Goal: Information Seeking & Learning: Learn about a topic

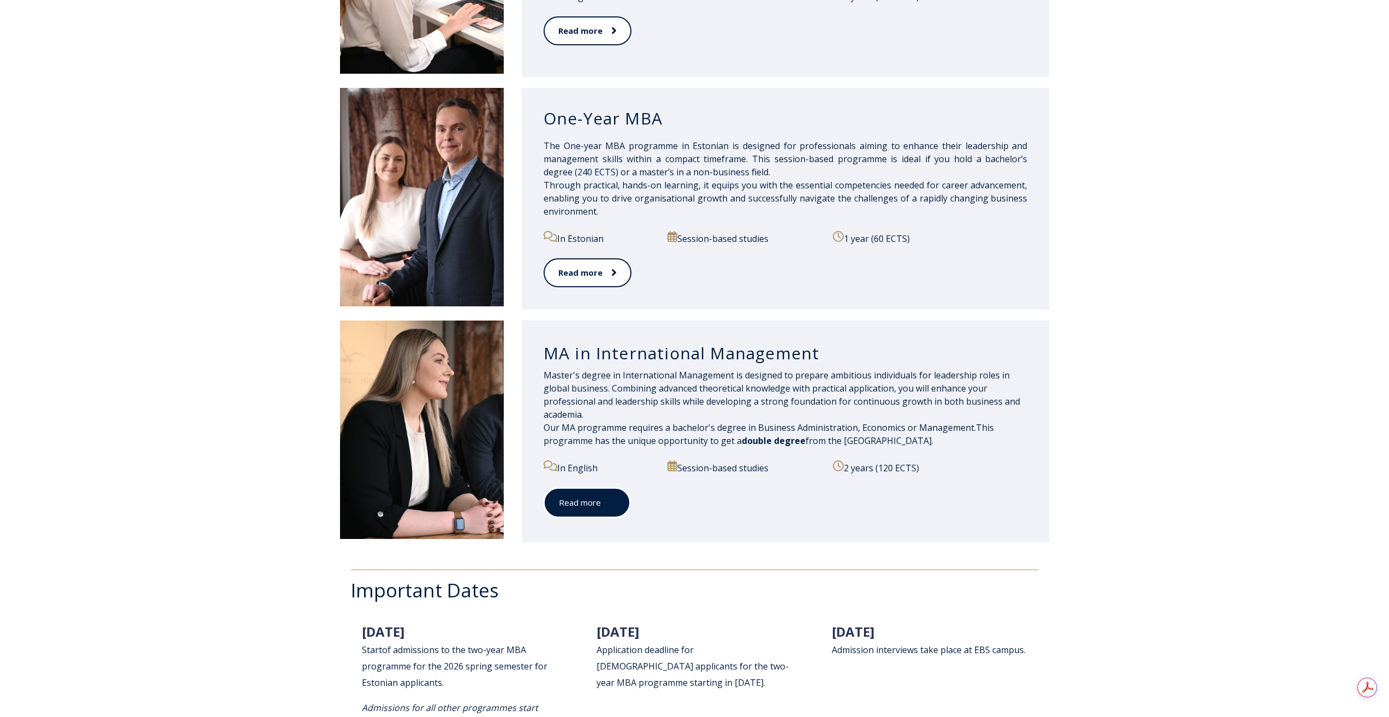
click at [604, 498] on span at bounding box center [608, 502] width 14 height 11
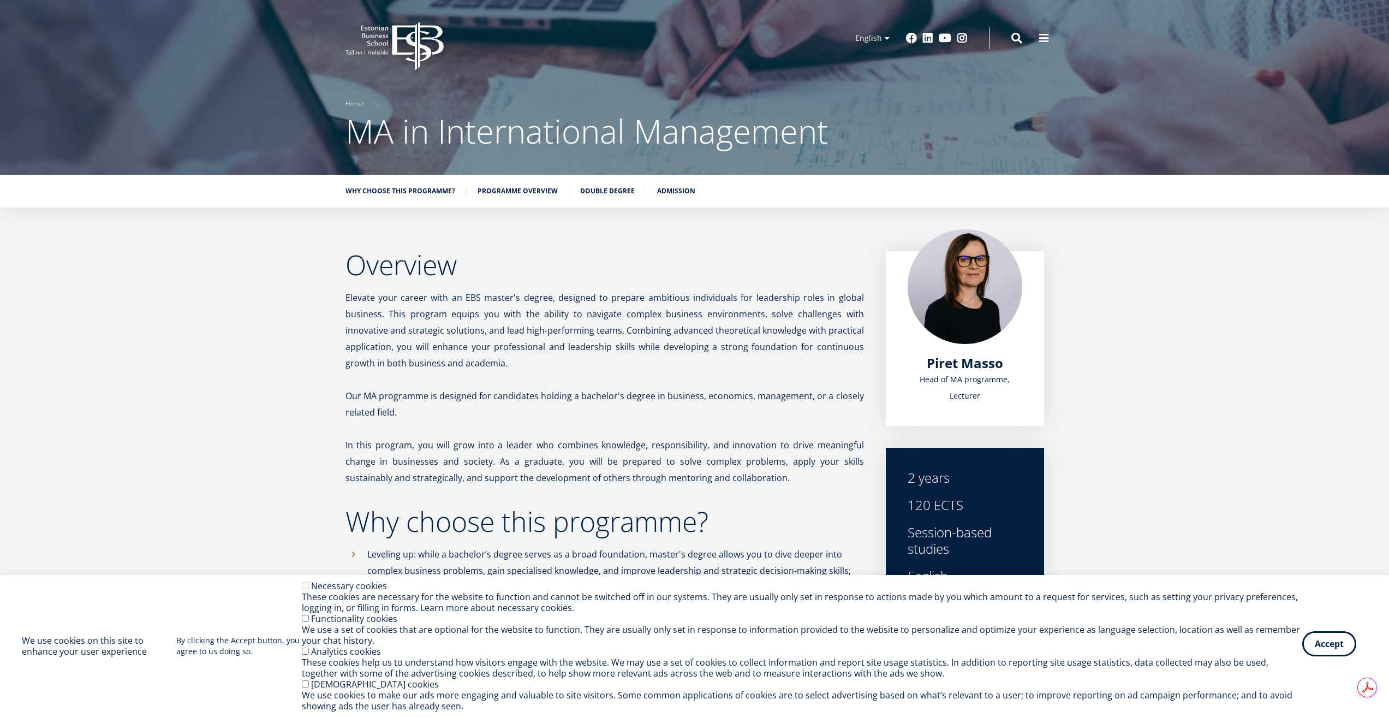
click at [1313, 643] on button "Accept" at bounding box center [1329, 643] width 54 height 25
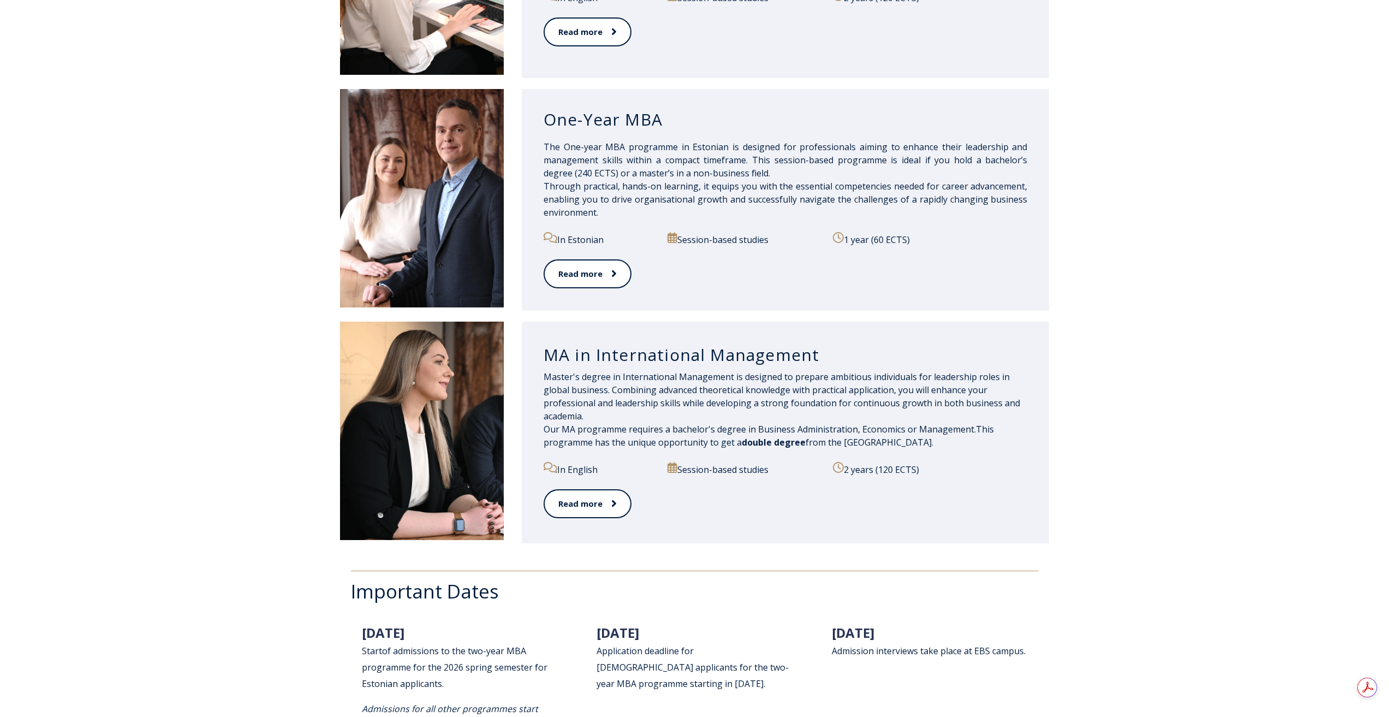
scroll to position [982, 0]
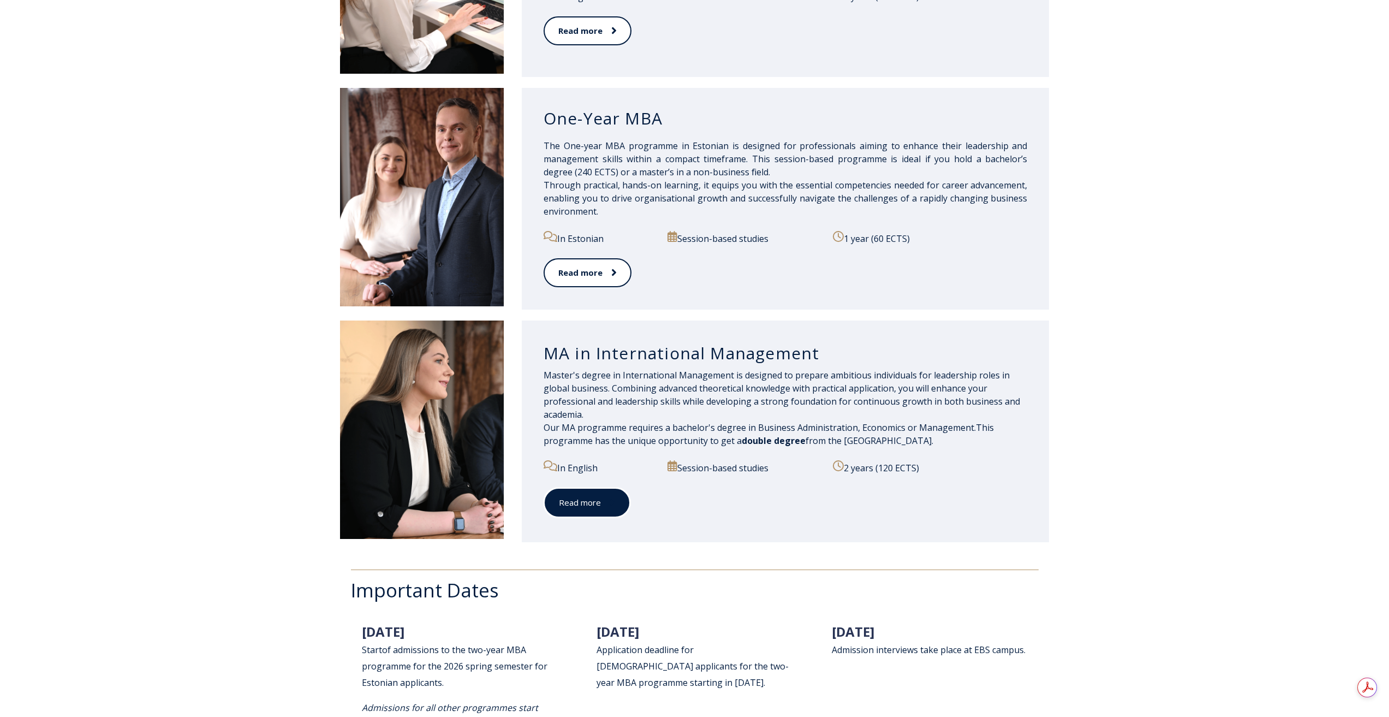
click at [557, 506] on link "Read more" at bounding box center [587, 502] width 87 height 30
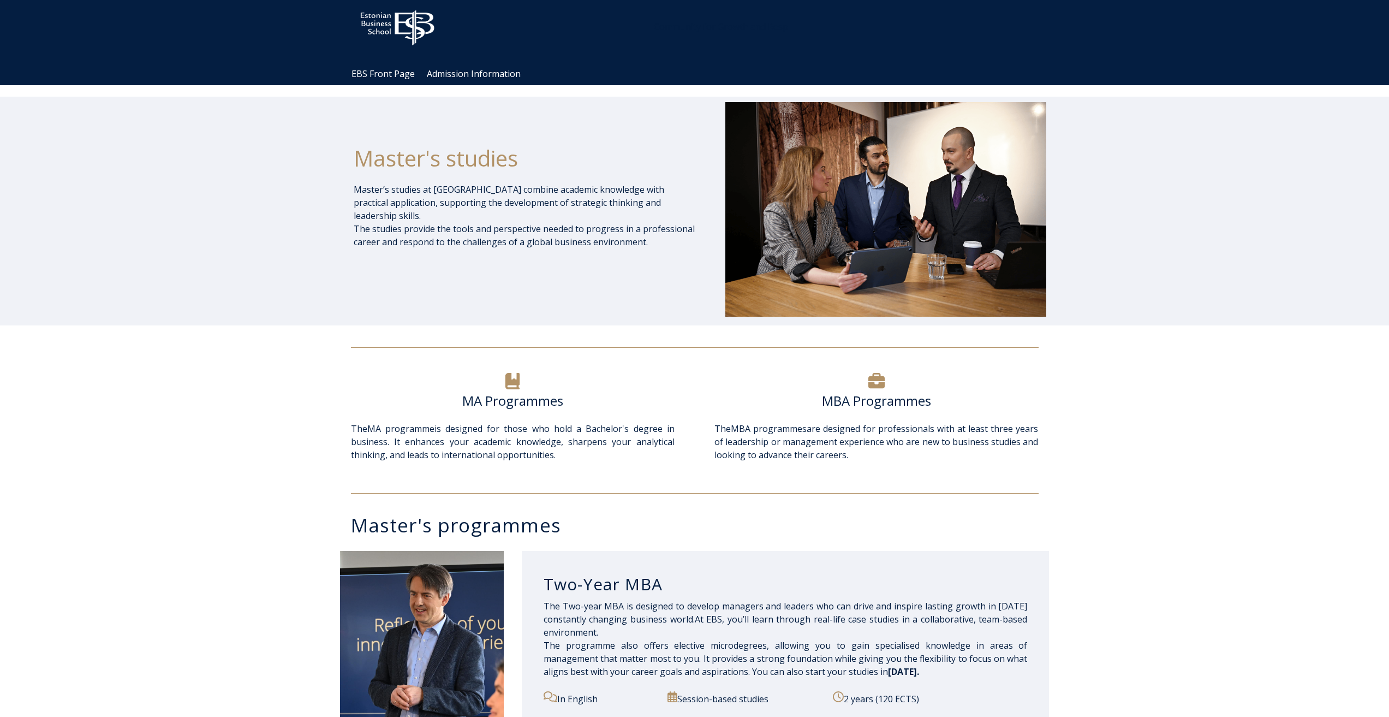
scroll to position [0, 0]
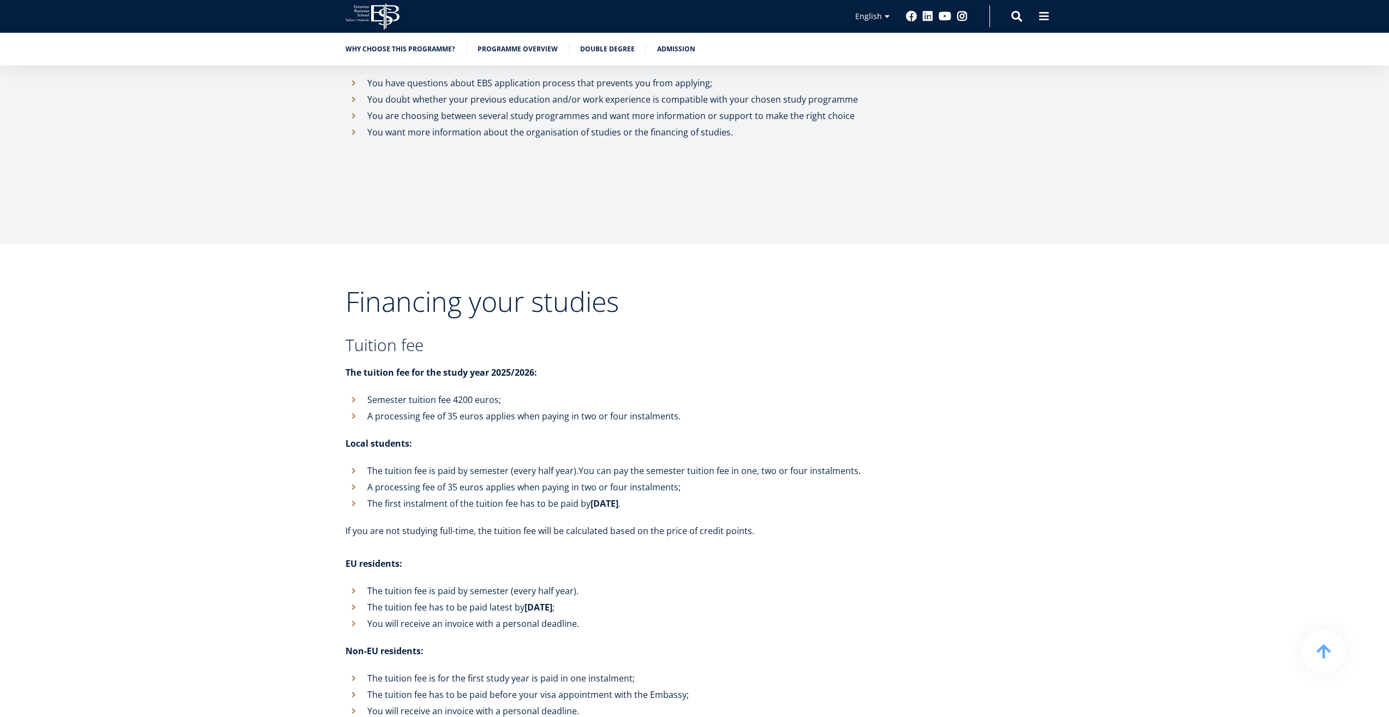
scroll to position [3846, 0]
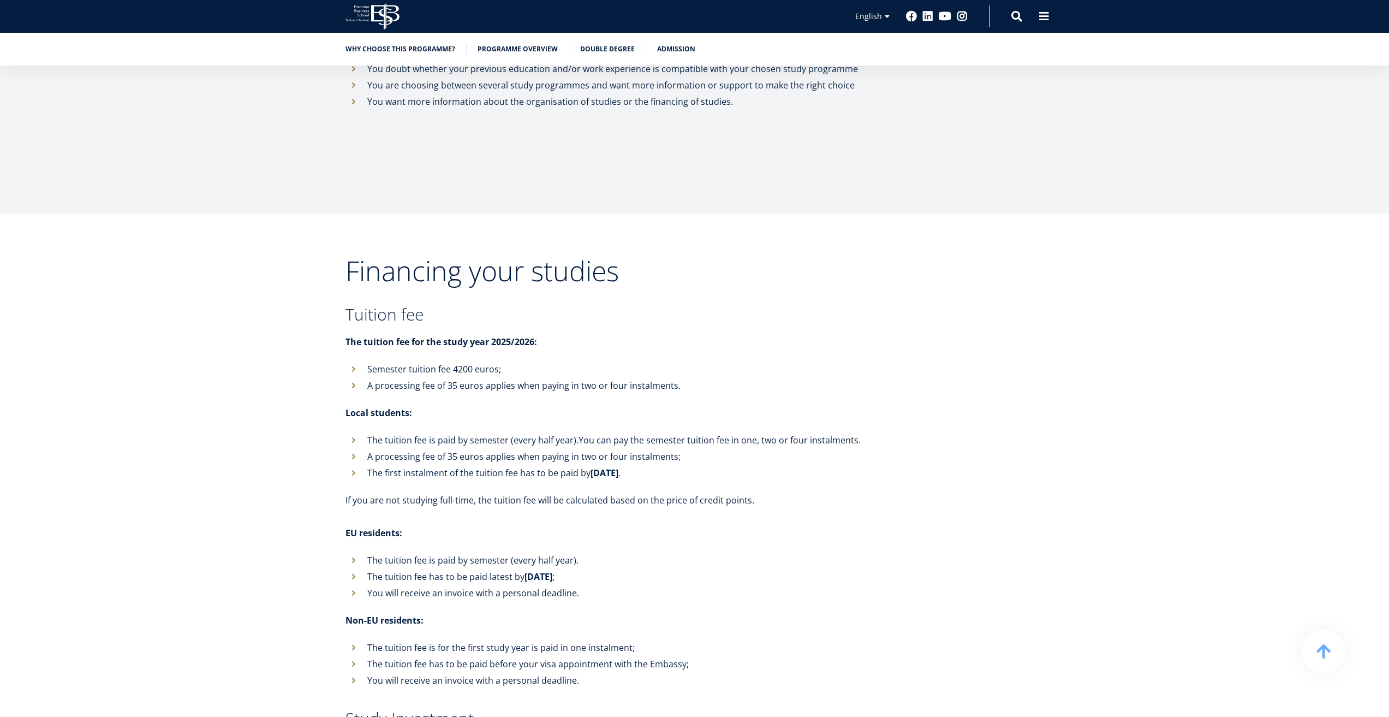
click at [350, 361] on li "Semester tuition fee 4200 euros;" at bounding box center [604, 369] width 518 height 16
click at [354, 361] on li "Semester tuition fee 4200 euros;" at bounding box center [604, 369] width 518 height 16
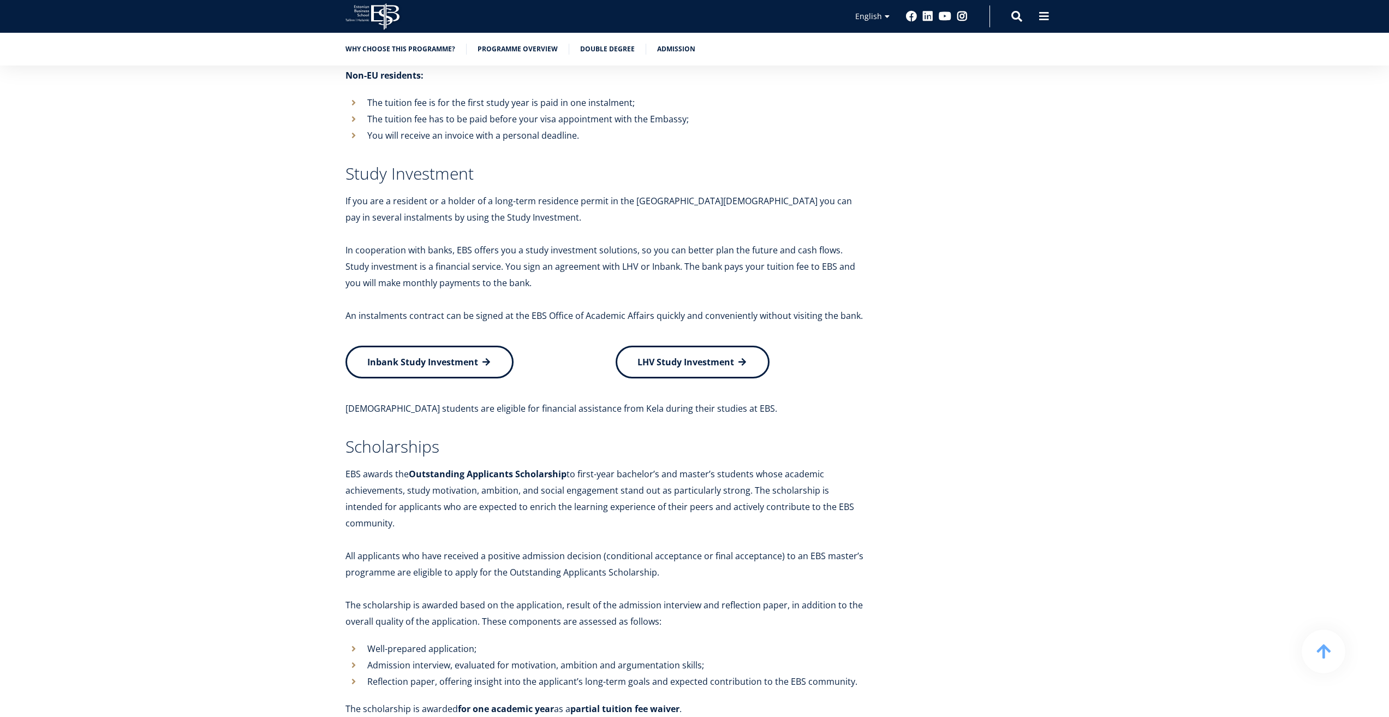
scroll to position [4392, 0]
click at [452, 342] on link "Inbank Study Investment" at bounding box center [429, 358] width 168 height 33
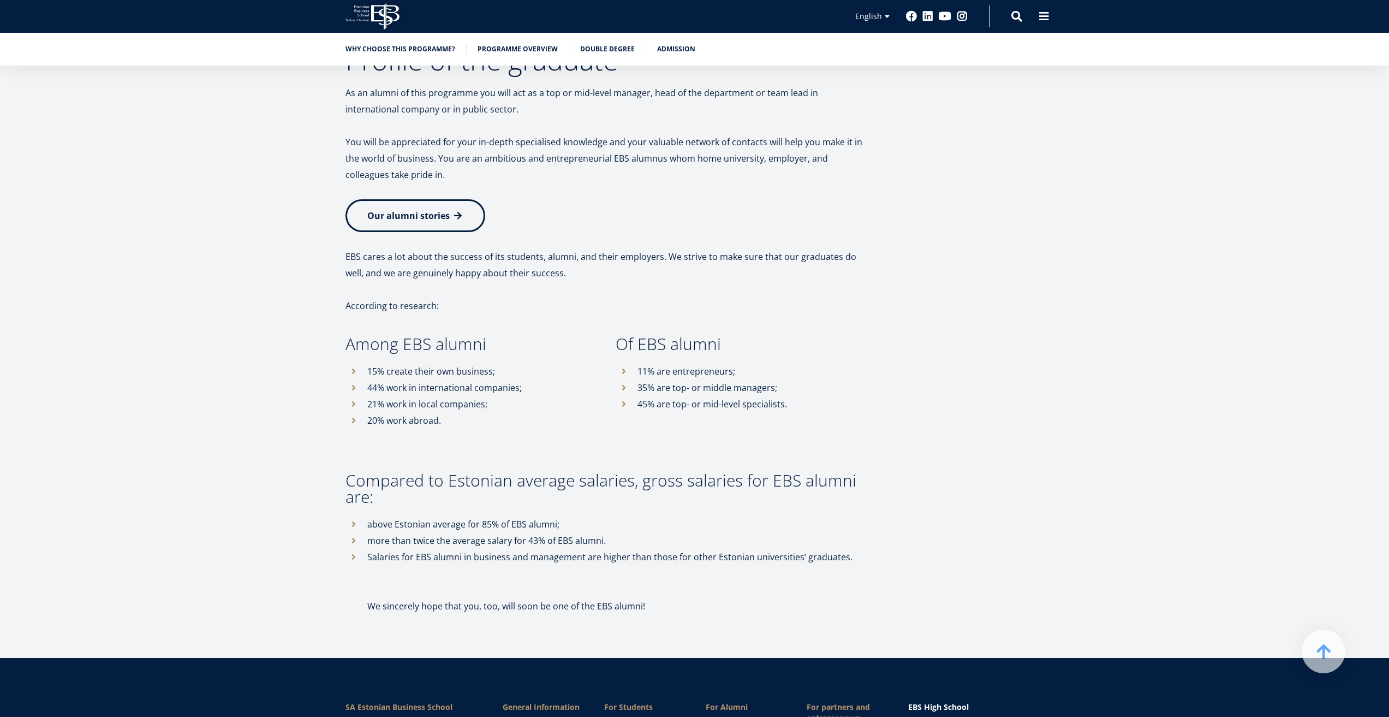
scroll to position [5202, 0]
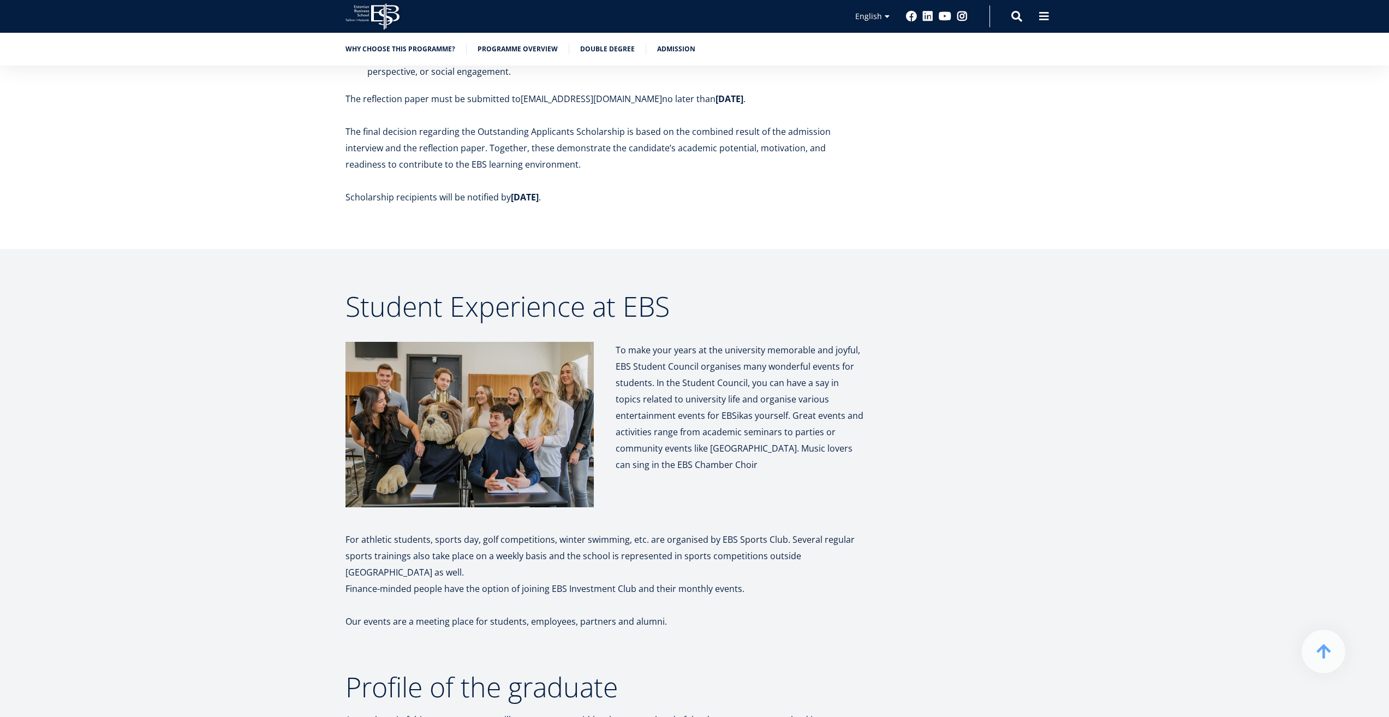
click at [525, 41] on div "Why choose this programme? Programme overview Double Degree Admission" at bounding box center [694, 49] width 1389 height 33
click at [525, 50] on link "Programme overview" at bounding box center [518, 48] width 80 height 11
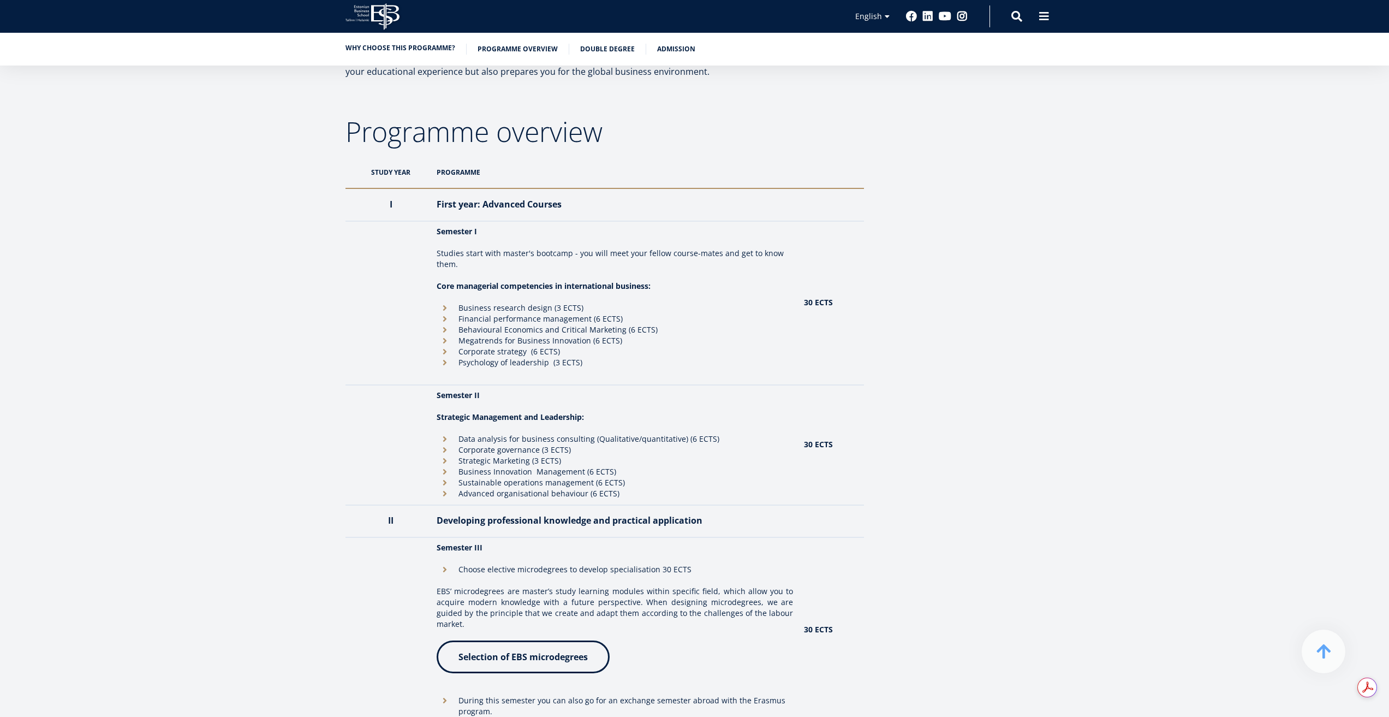
click at [394, 52] on link "Why choose this programme?" at bounding box center [400, 48] width 110 height 11
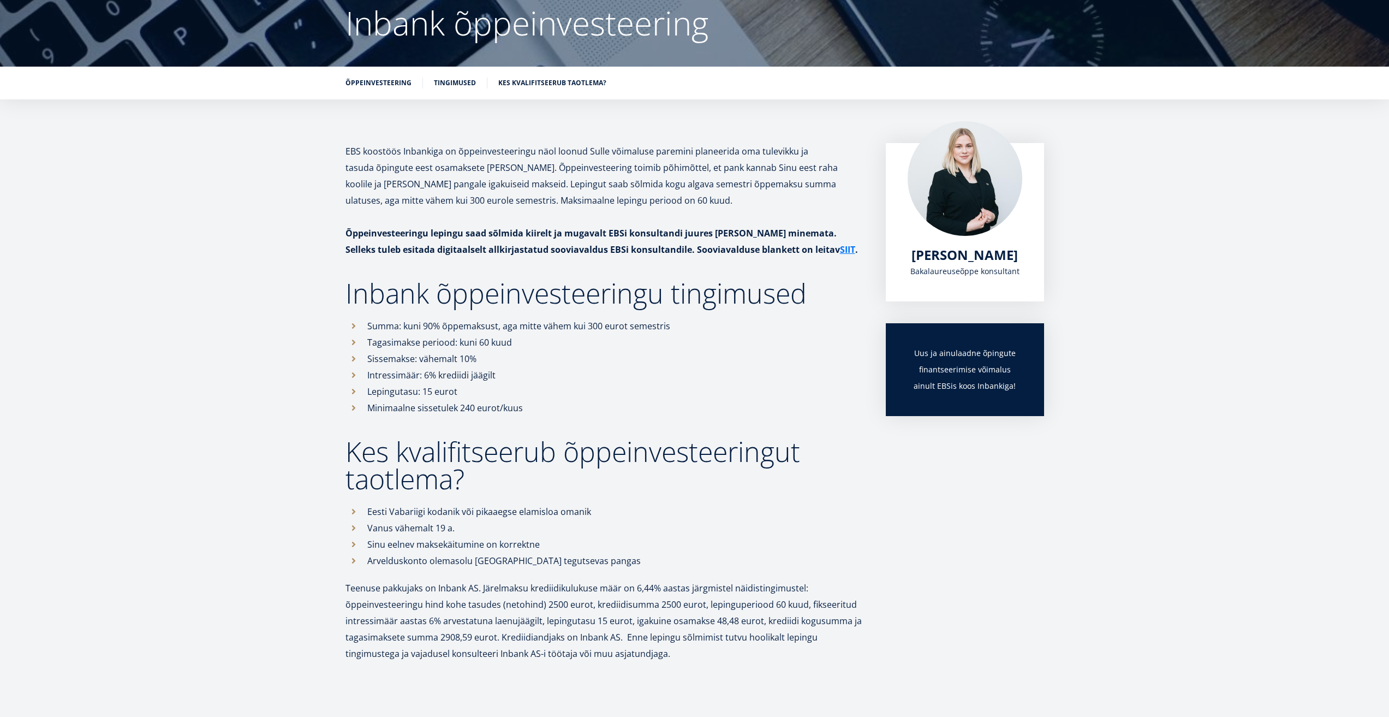
scroll to position [109, 0]
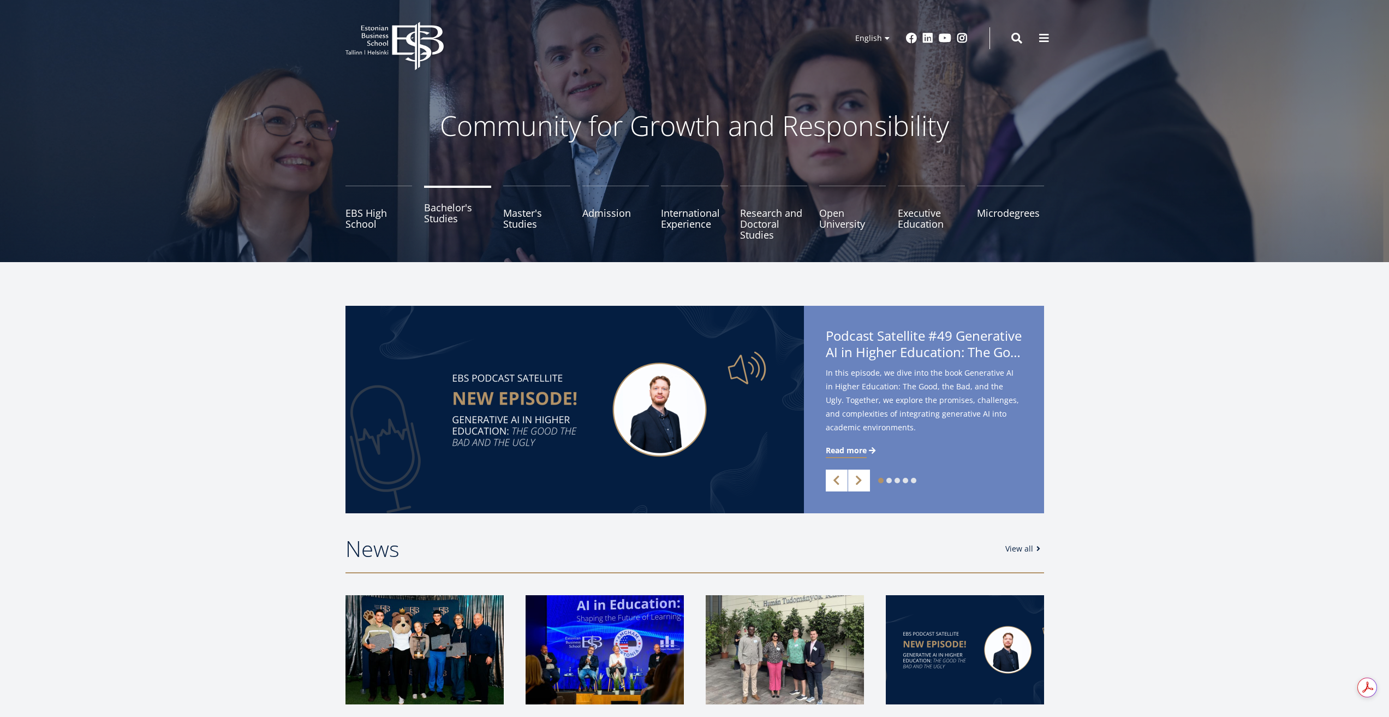
click at [448, 221] on link "Bachelor's Studies" at bounding box center [457, 213] width 67 height 55
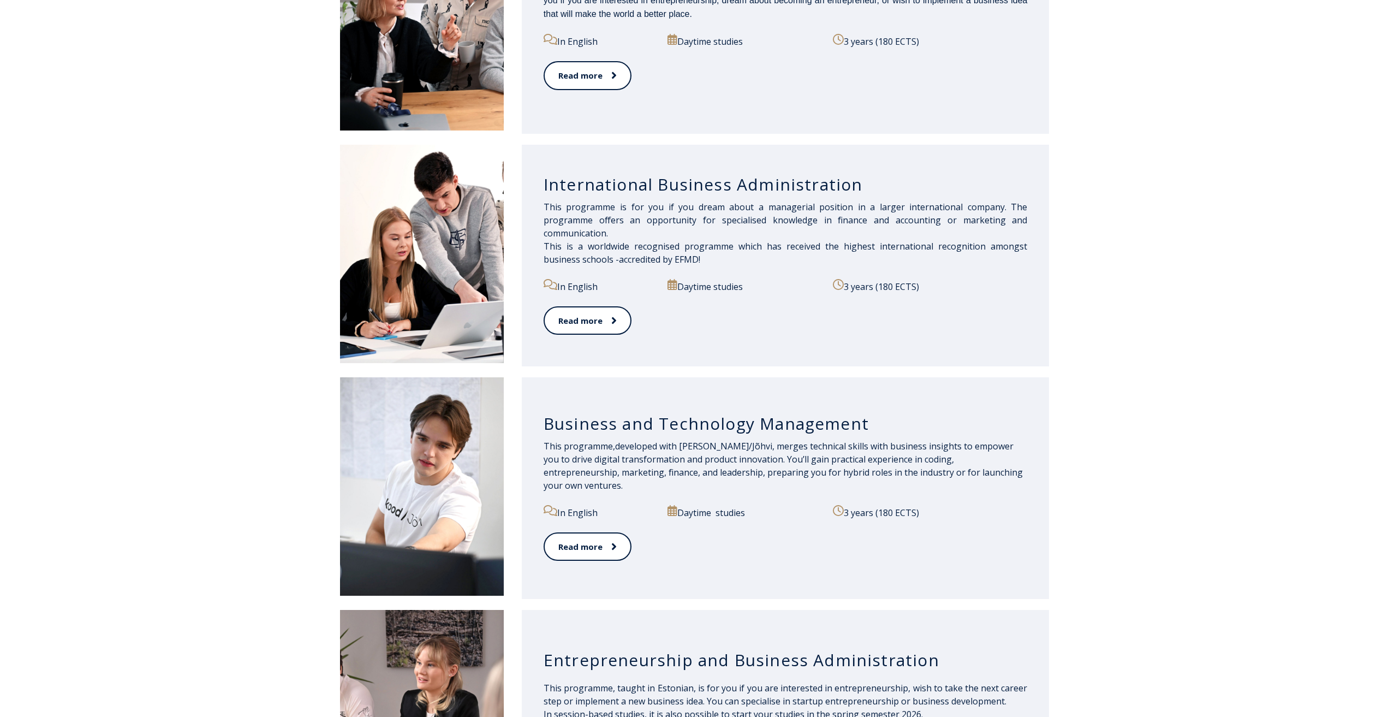
scroll to position [710, 0]
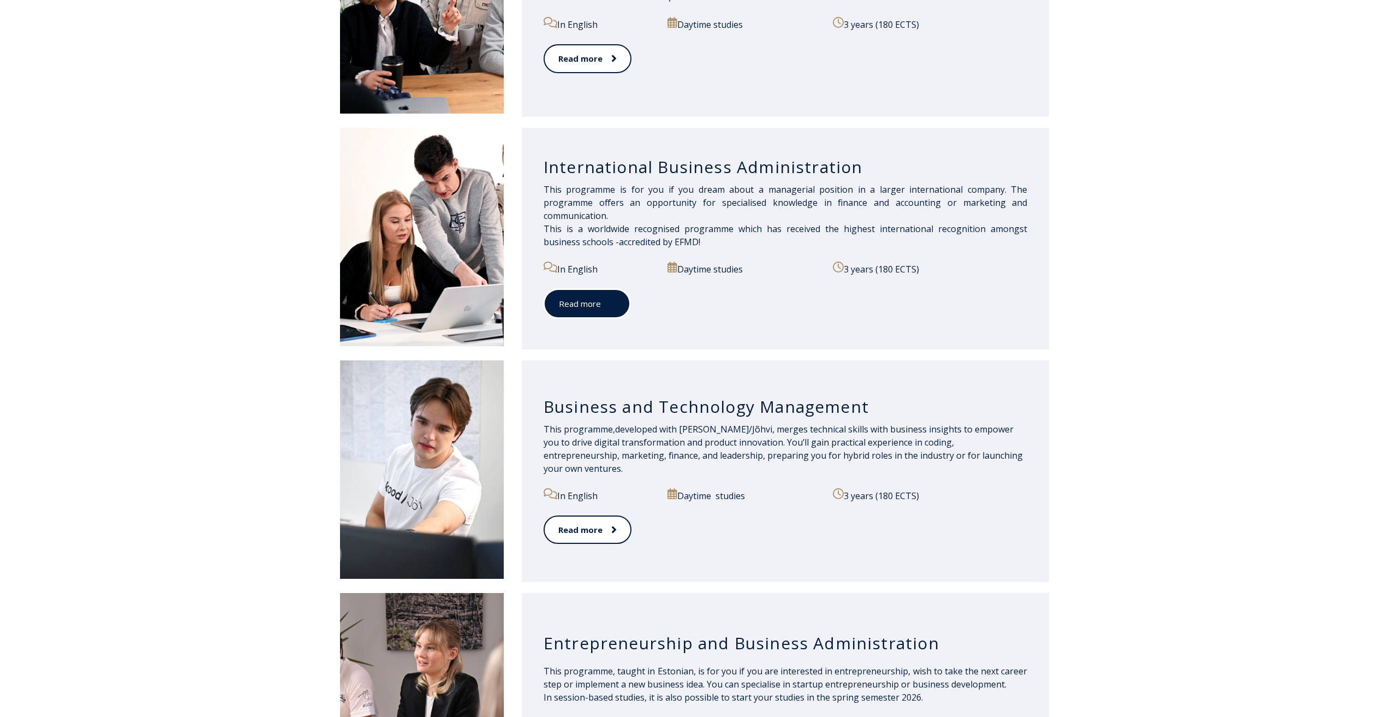
click at [590, 307] on link "Read more" at bounding box center [587, 304] width 87 height 30
